Goal: Transaction & Acquisition: Subscribe to service/newsletter

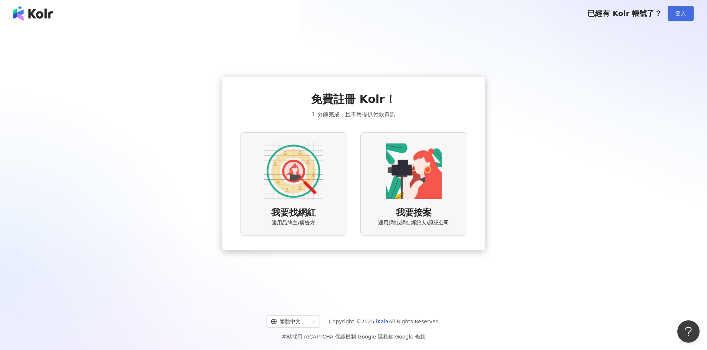
click at [688, 13] on button "登入" at bounding box center [680, 13] width 26 height 15
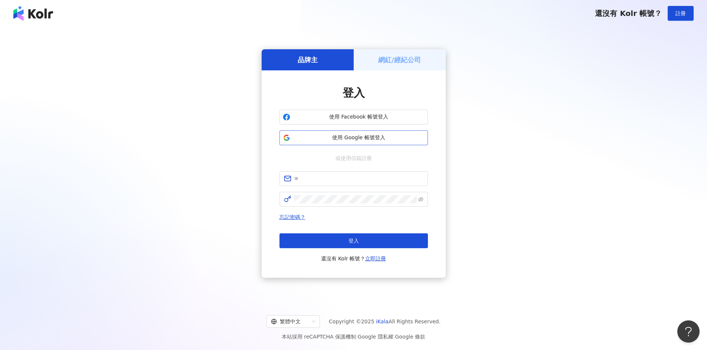
click at [376, 135] on span "使用 Google 帳號登入" at bounding box center [358, 137] width 131 height 7
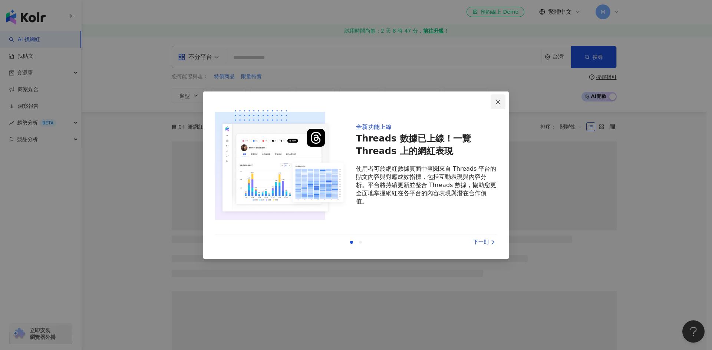
click at [496, 104] on icon "close" at bounding box center [498, 102] width 6 height 6
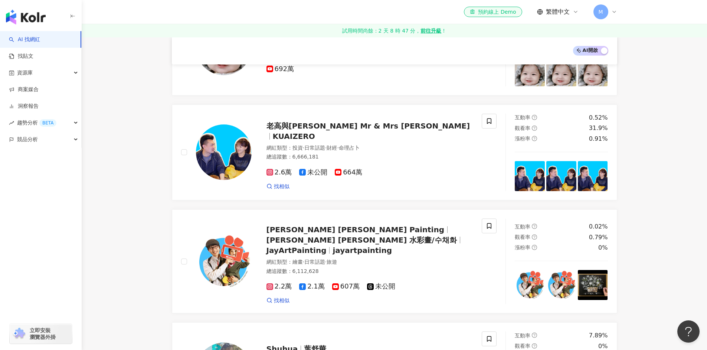
scroll to position [1038, 0]
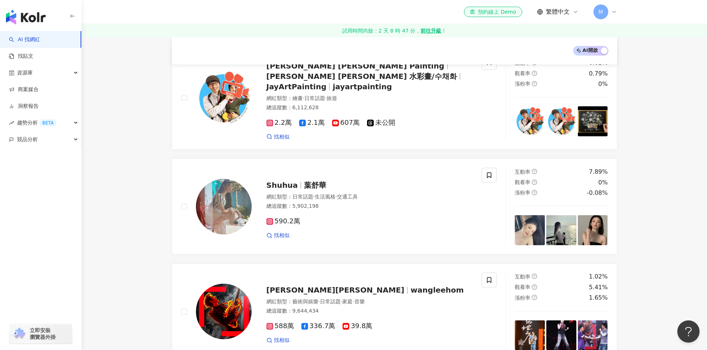
click at [603, 8] on span "M" at bounding box center [600, 11] width 15 height 15
click at [629, 40] on div "試用方案 - 1 位成員" at bounding box center [636, 39] width 37 height 6
click at [626, 32] on div "McCTILL" at bounding box center [636, 32] width 37 height 7
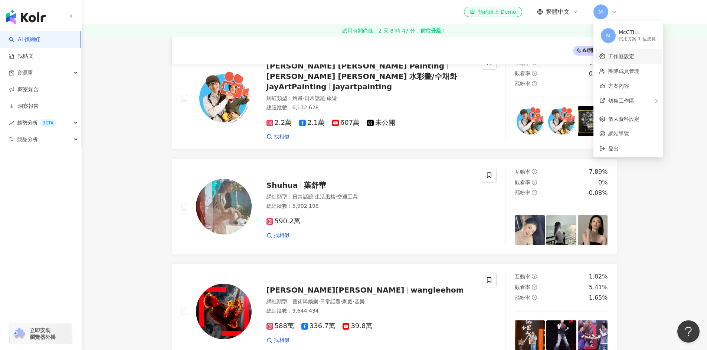
click at [634, 59] on link "工作區設定" at bounding box center [621, 56] width 26 height 6
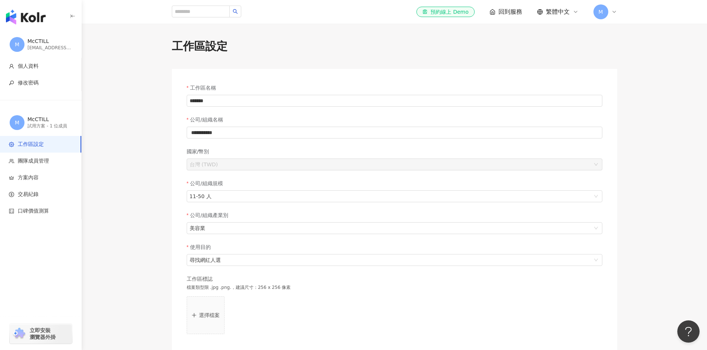
click at [599, 9] on span "M" at bounding box center [600, 12] width 4 height 8
click at [36, 19] on img "button" at bounding box center [26, 17] width 40 height 15
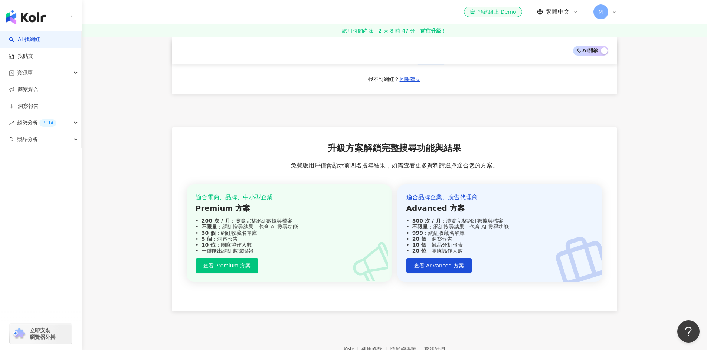
scroll to position [1408, 0]
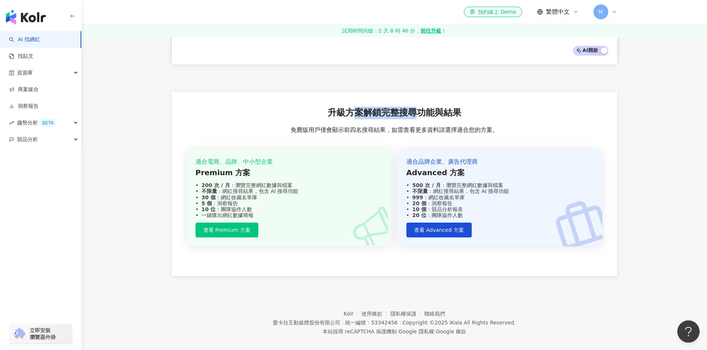
drag, startPoint x: 353, startPoint y: 106, endPoint x: 424, endPoint y: 100, distance: 70.8
click at [422, 107] on span "升級方案解鎖完整搜尋功能與結果" at bounding box center [394, 113] width 134 height 13
drag, startPoint x: 448, startPoint y: 106, endPoint x: 349, endPoint y: 105, distance: 98.7
click at [349, 107] on span "升級方案解鎖完整搜尋功能與結果" at bounding box center [394, 113] width 134 height 13
click at [343, 107] on span "升級方案解鎖完整搜尋功能與結果" at bounding box center [394, 113] width 134 height 13
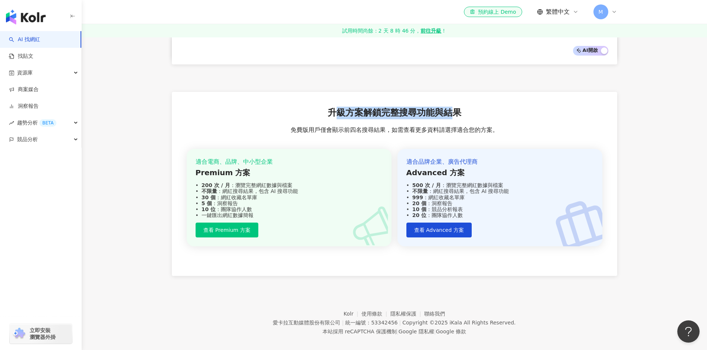
drag, startPoint x: 338, startPoint y: 108, endPoint x: 437, endPoint y: 106, distance: 99.4
click at [449, 107] on span "升級方案解鎖完整搜尋功能與結果" at bounding box center [394, 113] width 134 height 13
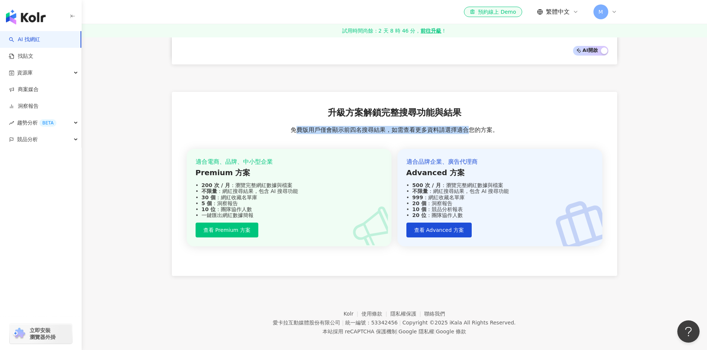
drag, startPoint x: 296, startPoint y: 122, endPoint x: 474, endPoint y: 124, distance: 178.4
click at [473, 126] on span "免費版用戶僅會顯示前四名搜尋結果，如需查看更多資料請選擇適合您的方案。" at bounding box center [394, 130] width 208 height 8
click at [479, 126] on span "免費版用戶僅會顯示前四名搜尋結果，如需查看更多資料請選擇適合您的方案。" at bounding box center [394, 130] width 208 height 8
drag, startPoint x: 294, startPoint y: 123, endPoint x: 487, endPoint y: 120, distance: 192.9
click at [487, 126] on span "免費版用戶僅會顯示前四名搜尋結果，如需查看更多資料請選擇適合您的方案。" at bounding box center [394, 130] width 208 height 8
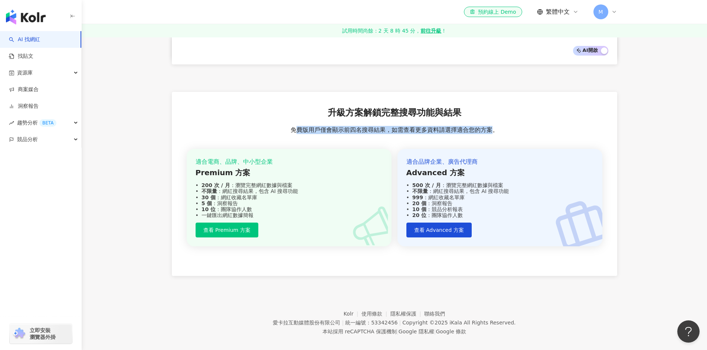
drag, startPoint x: 492, startPoint y: 121, endPoint x: 297, endPoint y: 124, distance: 194.7
click at [297, 126] on span "免費版用戶僅會顯示前四名搜尋結果，如需查看更多資料請選擇適合您的方案。" at bounding box center [394, 130] width 208 height 8
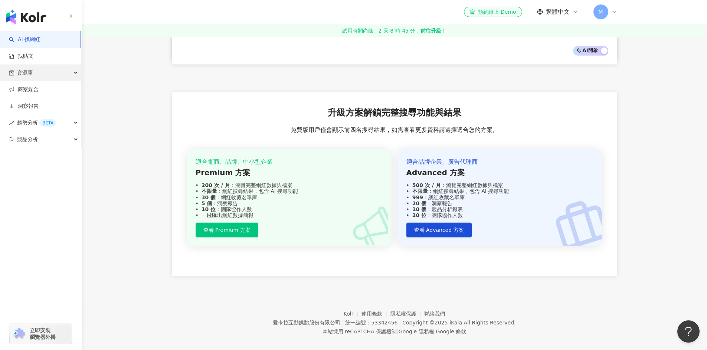
click at [74, 73] on div "資源庫" at bounding box center [40, 73] width 81 height 17
drag, startPoint x: 206, startPoint y: 175, endPoint x: 289, endPoint y: 178, distance: 82.4
click at [289, 182] on div "200 次 / 月 ：瀏覽完整網紅數據與檔案" at bounding box center [288, 185] width 187 height 6
drag, startPoint x: 294, startPoint y: 185, endPoint x: 209, endPoint y: 183, distance: 85.3
click at [209, 188] on div "不限量 ：網紅搜尋結果，包含 AI 搜尋功能" at bounding box center [288, 191] width 187 height 6
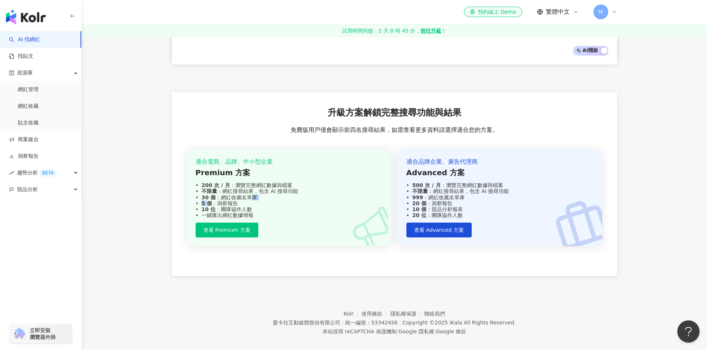
drag, startPoint x: 208, startPoint y: 192, endPoint x: 251, endPoint y: 191, distance: 43.0
click at [251, 191] on div "適合電商、品牌、中小型企業 Premium 方案 200 次 / 月 ：瀏覽完整網紅數據與檔案 不限量 ：網紅搜尋結果，包含 AI 搜尋功能 30 個 ：網紅…" at bounding box center [288, 188] width 187 height 60
click at [251, 195] on div "30 個 ：網紅收藏名單庫" at bounding box center [288, 198] width 187 height 6
click at [214, 188] on strong "不限量" at bounding box center [209, 191] width 16 height 6
drag, startPoint x: 212, startPoint y: 192, endPoint x: 205, endPoint y: 192, distance: 6.7
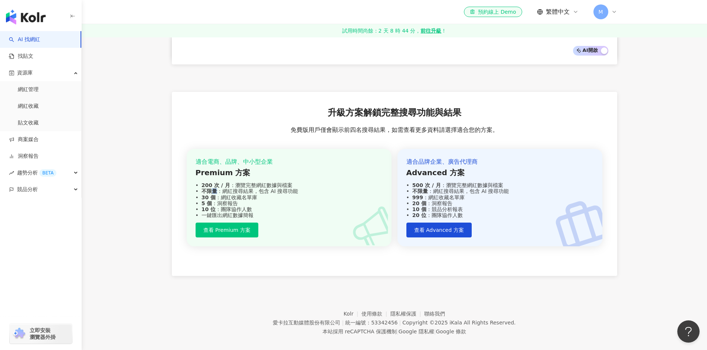
click at [208, 201] on strong "5 個" at bounding box center [206, 204] width 11 height 6
click at [205, 201] on strong "5 個" at bounding box center [206, 204] width 11 height 6
drag, startPoint x: 211, startPoint y: 204, endPoint x: 229, endPoint y: 207, distance: 18.0
click at [228, 213] on div "一鍵匯出網紅數據簡報" at bounding box center [288, 216] width 187 height 6
drag, startPoint x: 251, startPoint y: 206, endPoint x: 226, endPoint y: 196, distance: 27.7
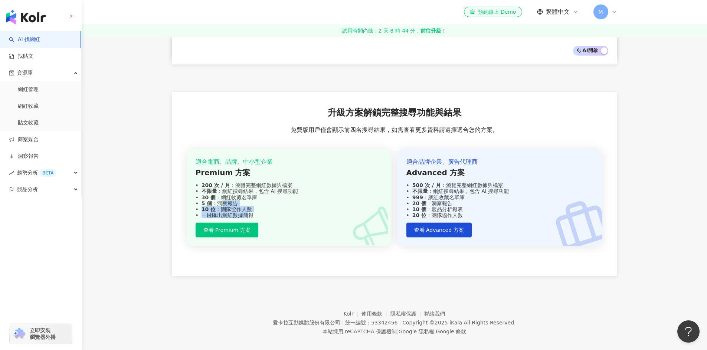
click at [226, 196] on div "適合電商、品牌、中小型企業 Premium 方案 200 次 / 月 ：瀏覽完整網紅數據與檔案 不限量 ：網紅搜尋結果，包含 AI 搜尋功能 30 個 ：網紅…" at bounding box center [288, 188] width 187 height 60
click at [573, 11] on icon at bounding box center [575, 12] width 6 height 6
click at [577, 11] on icon at bounding box center [575, 11] width 3 height 1
click at [75, 71] on div "資源庫" at bounding box center [40, 73] width 81 height 17
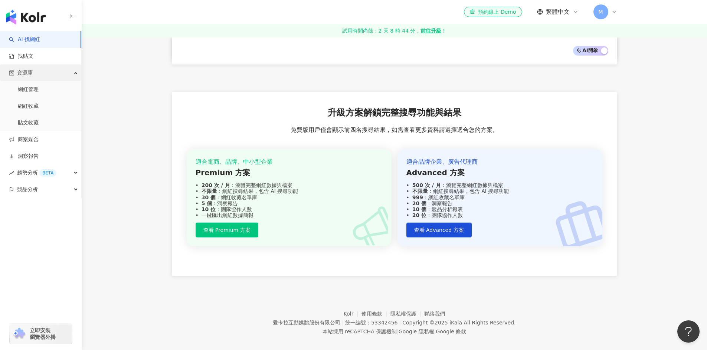
click at [78, 72] on div "資源庫" at bounding box center [40, 73] width 81 height 17
click at [76, 124] on div "趨勢分析 BETA" at bounding box center [40, 123] width 81 height 17
click at [76, 122] on icon "button" at bounding box center [77, 122] width 4 height 0
click at [77, 141] on div "競品分析" at bounding box center [40, 139] width 81 height 17
click at [77, 139] on icon "button" at bounding box center [77, 139] width 4 height 0
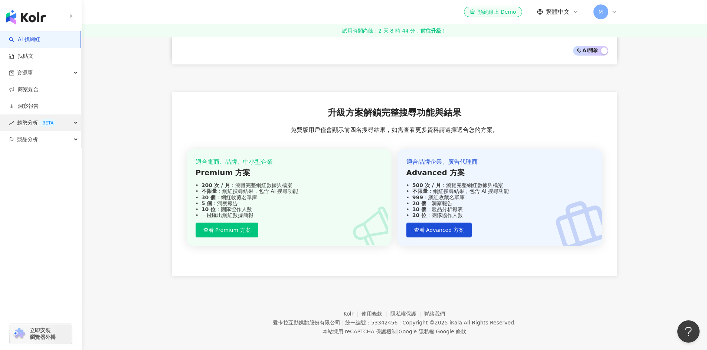
click at [75, 123] on icon "button" at bounding box center [77, 123] width 4 height 0
click at [75, 122] on div "趨勢分析 BETA" at bounding box center [40, 123] width 81 height 17
click at [74, 70] on div "資源庫" at bounding box center [40, 73] width 81 height 17
drag, startPoint x: 230, startPoint y: 182, endPoint x: 216, endPoint y: 182, distance: 13.7
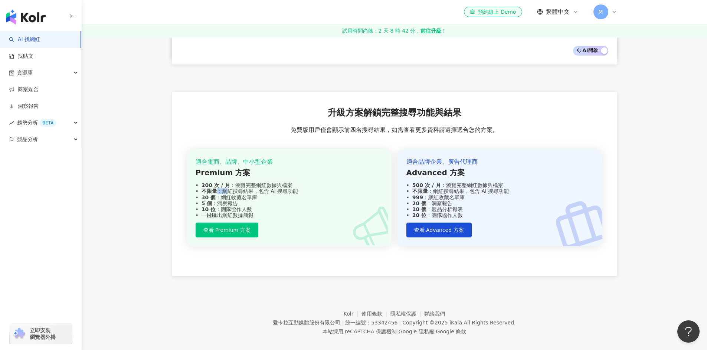
click at [216, 188] on div "不限量 ：網紅搜尋結果，包含 AI 搜尋功能" at bounding box center [288, 191] width 187 height 6
drag, startPoint x: 206, startPoint y: 185, endPoint x: 293, endPoint y: 181, distance: 87.3
click at [293, 188] on div "不限量 ：網紅搜尋結果，包含 AI 搜尋功能" at bounding box center [288, 191] width 187 height 6
drag, startPoint x: 253, startPoint y: 188, endPoint x: 206, endPoint y: 190, distance: 46.4
click at [206, 195] on div "30 個 ：網紅收藏名單庫" at bounding box center [288, 198] width 187 height 6
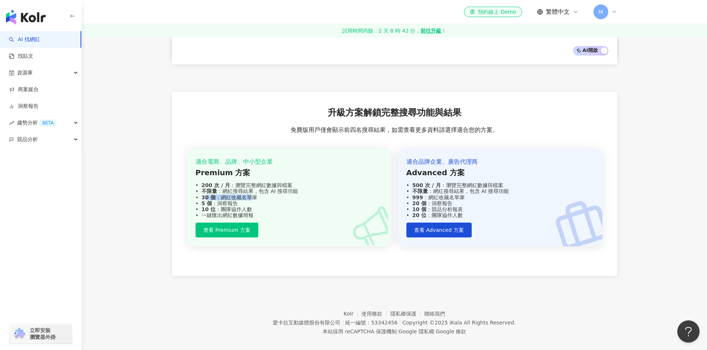
drag, startPoint x: 204, startPoint y: 190, endPoint x: 251, endPoint y: 189, distance: 47.1
click at [251, 195] on div "30 個 ：網紅收藏名單庫" at bounding box center [288, 198] width 187 height 6
click at [254, 195] on div "30 個 ：網紅收藏名單庫" at bounding box center [288, 198] width 187 height 6
click at [257, 195] on div "30 個 ：網紅收藏名單庫" at bounding box center [288, 198] width 187 height 6
drag, startPoint x: 259, startPoint y: 189, endPoint x: 251, endPoint y: 188, distance: 7.5
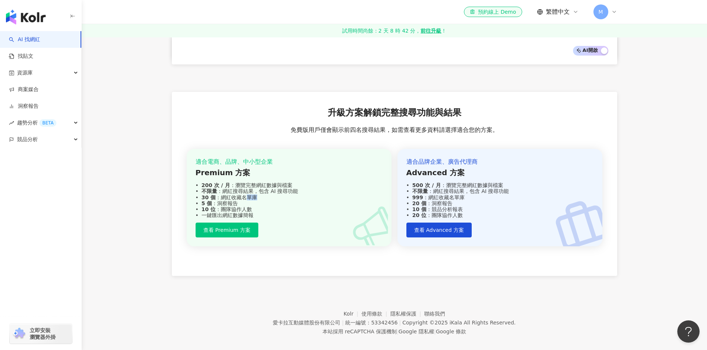
click at [250, 195] on div "30 個 ：網紅收藏名單庫" at bounding box center [288, 198] width 187 height 6
click at [253, 195] on div "30 個 ：網紅收藏名單庫" at bounding box center [288, 198] width 187 height 6
drag, startPoint x: 235, startPoint y: 196, endPoint x: 220, endPoint y: 204, distance: 17.1
click at [215, 201] on div "5 個 ：洞察報告" at bounding box center [288, 204] width 187 height 6
click at [233, 227] on span "查看 Premium 方案" at bounding box center [226, 230] width 47 height 6
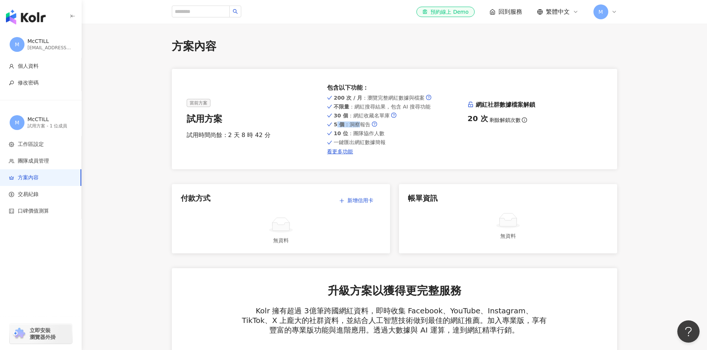
drag, startPoint x: 359, startPoint y: 125, endPoint x: 335, endPoint y: 125, distance: 24.1
click at [335, 125] on span "5 個 ：洞察報告" at bounding box center [351, 125] width 37 height 6
click at [335, 125] on strong "5 個" at bounding box center [338, 125] width 11 height 6
drag, startPoint x: 335, startPoint y: 126, endPoint x: 363, endPoint y: 126, distance: 27.4
click at [363, 126] on span "5 個 ：洞察報告" at bounding box center [351, 125] width 37 height 6
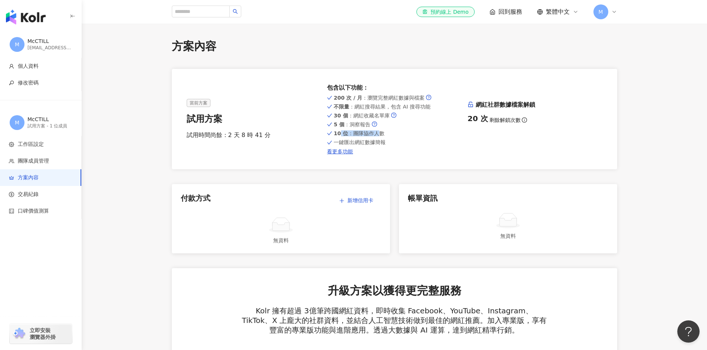
drag, startPoint x: 337, startPoint y: 134, endPoint x: 376, endPoint y: 134, distance: 39.7
click at [376, 134] on span "10 位 ：團隊協作人數" at bounding box center [358, 134] width 50 height 6
drag, startPoint x: 336, startPoint y: 141, endPoint x: 367, endPoint y: 143, distance: 31.6
click at [361, 144] on span "一鍵匯出網紅數據簡報" at bounding box center [359, 142] width 52 height 6
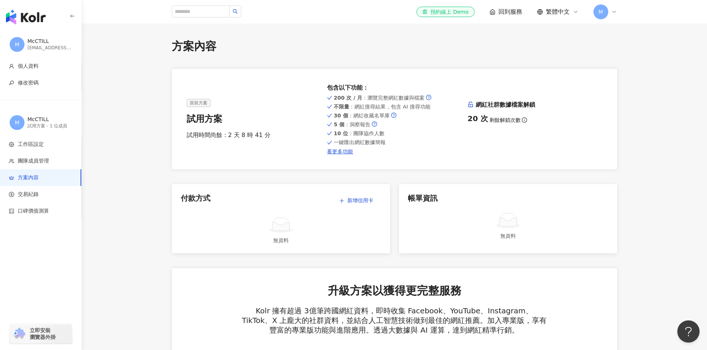
drag, startPoint x: 368, startPoint y: 143, endPoint x: 378, endPoint y: 144, distance: 9.7
click at [369, 143] on span "一鍵匯出網紅數據簡報" at bounding box center [359, 142] width 52 height 6
drag, startPoint x: 379, startPoint y: 144, endPoint x: 337, endPoint y: 144, distance: 41.9
click at [337, 144] on span "一鍵匯出網紅數據簡報" at bounding box center [359, 142] width 52 height 6
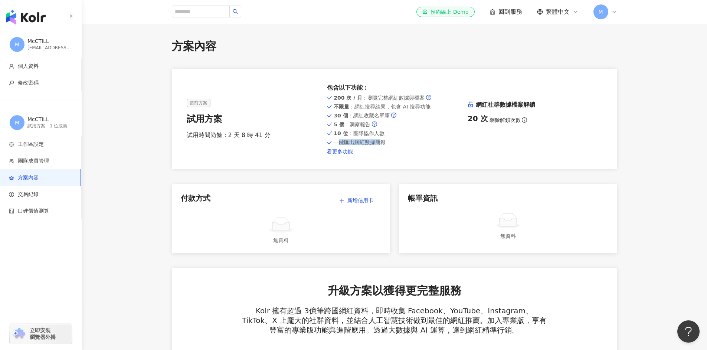
drag, startPoint x: 340, startPoint y: 143, endPoint x: 381, endPoint y: 143, distance: 40.8
click at [381, 143] on span "一鍵匯出網紅數據簡報" at bounding box center [359, 142] width 52 height 6
